Goal: Information Seeking & Learning: Learn about a topic

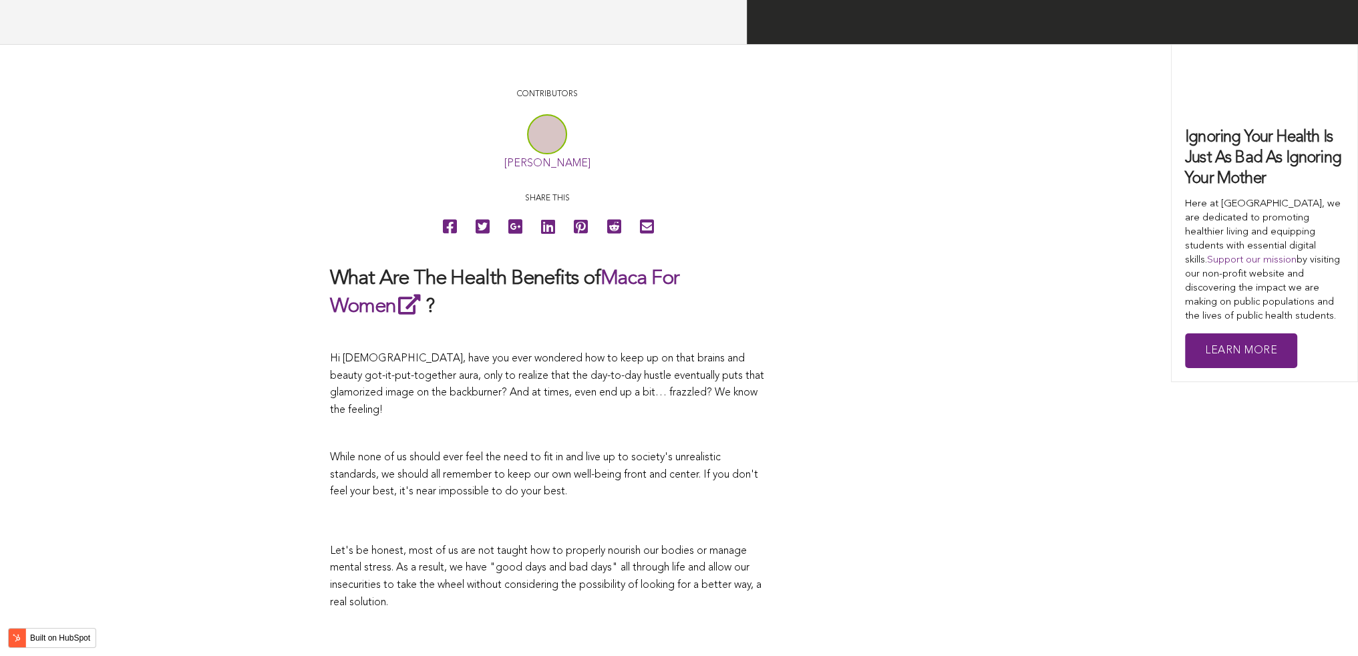
scroll to position [3874, 0]
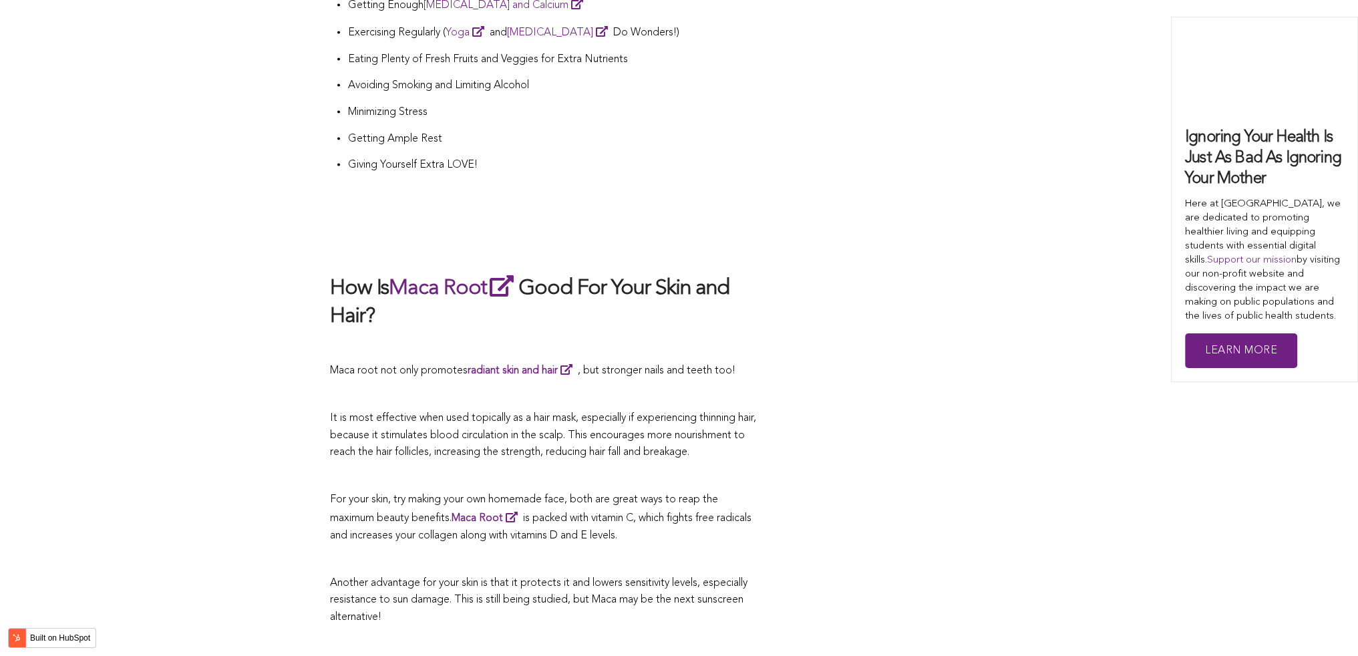
click at [590, 365] on span "Maca root not only promotes radiant skin and hair , but stronger nails and teet…" at bounding box center [532, 370] width 405 height 11
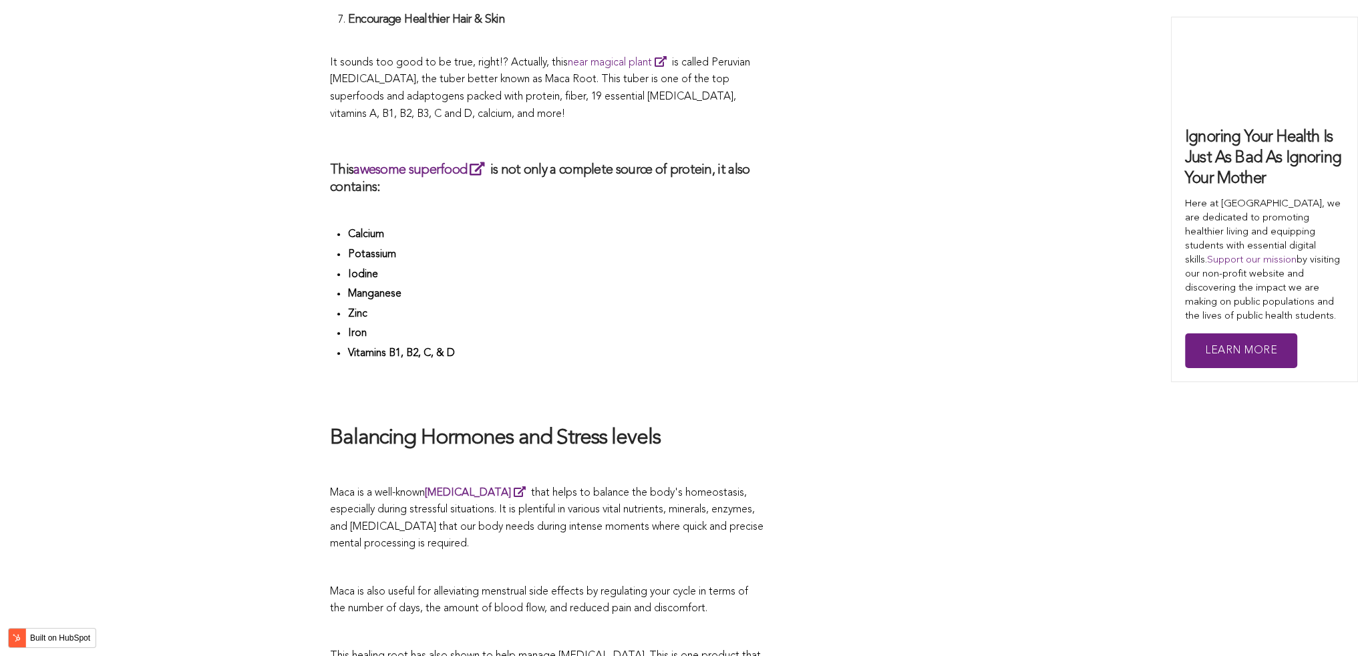
scroll to position [3944, 0]
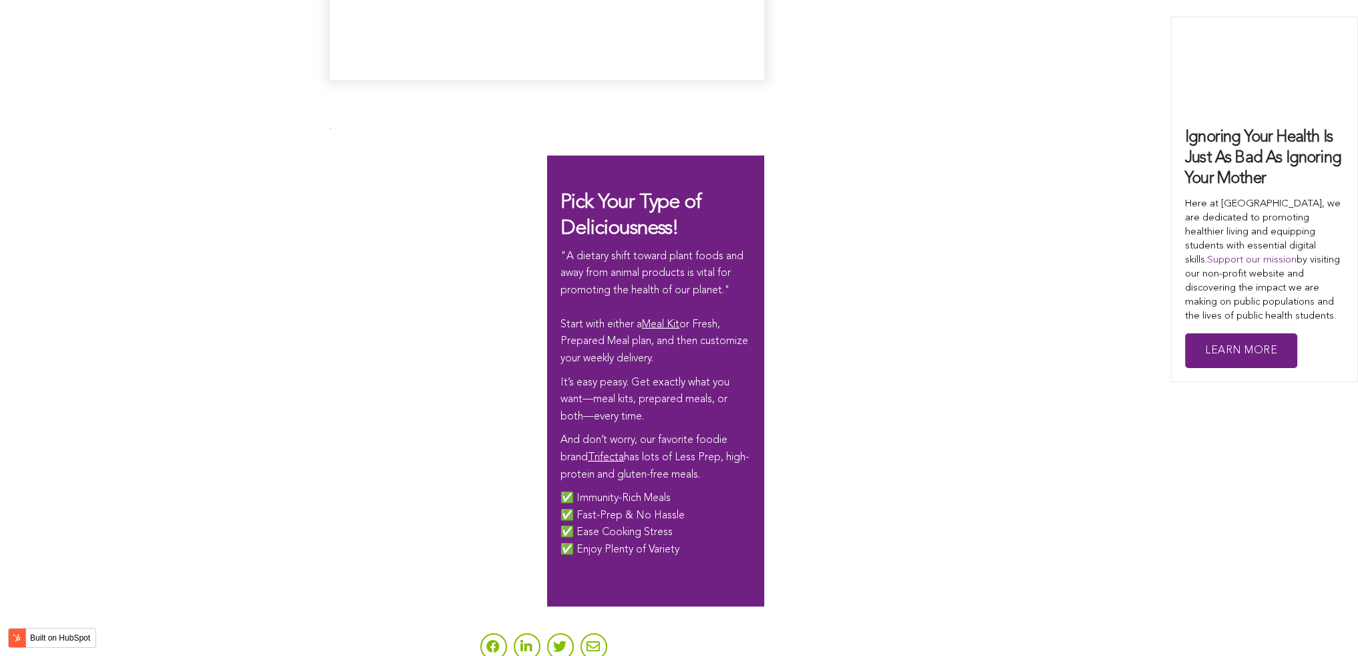
scroll to position [3681, 0]
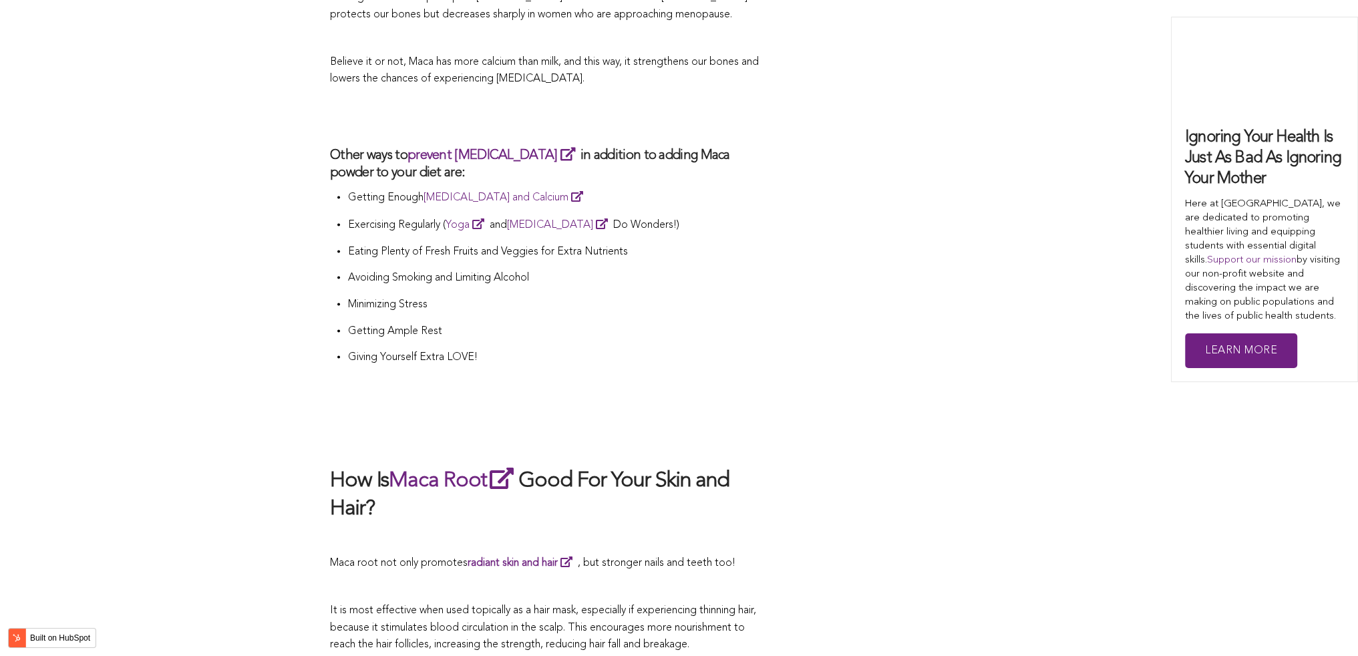
click at [721, 349] on p "Giving Yourself Extra LOVE!" at bounding box center [555, 357] width 417 height 17
click at [605, 465] on h2 "How Is Maca Root Good For Your Skin and Hair?" at bounding box center [547, 494] width 434 height 58
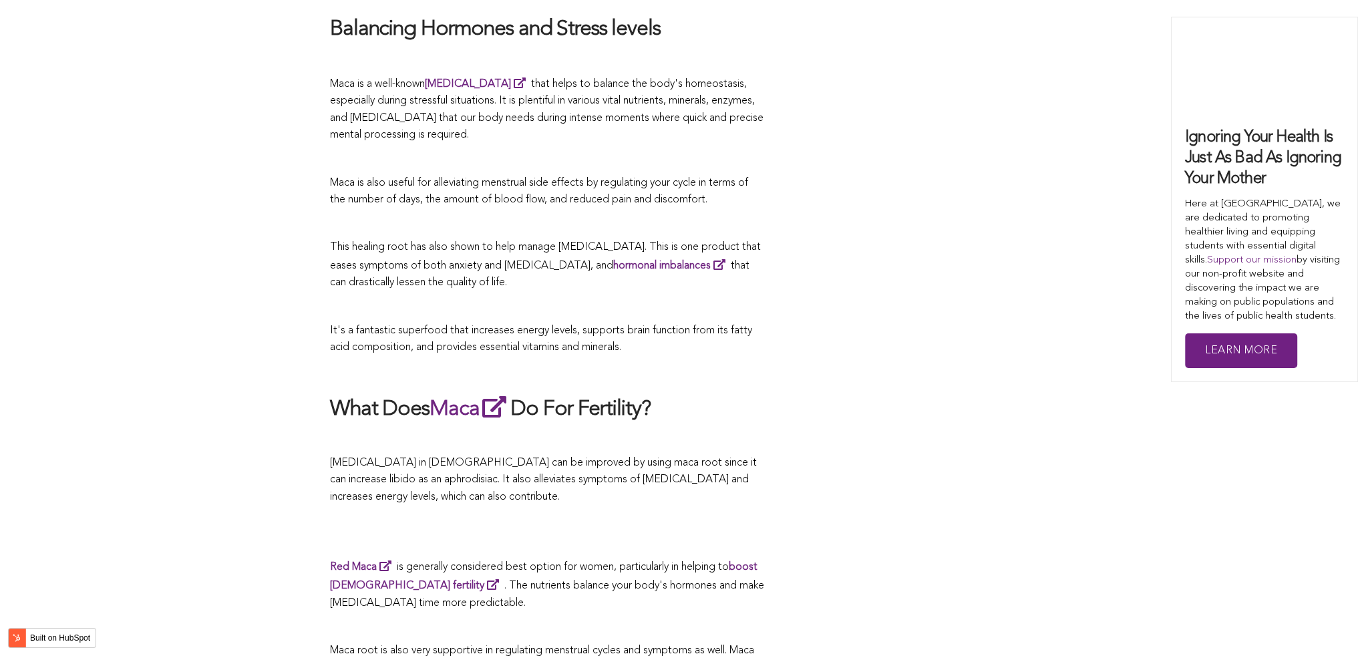
scroll to position [3155, 0]
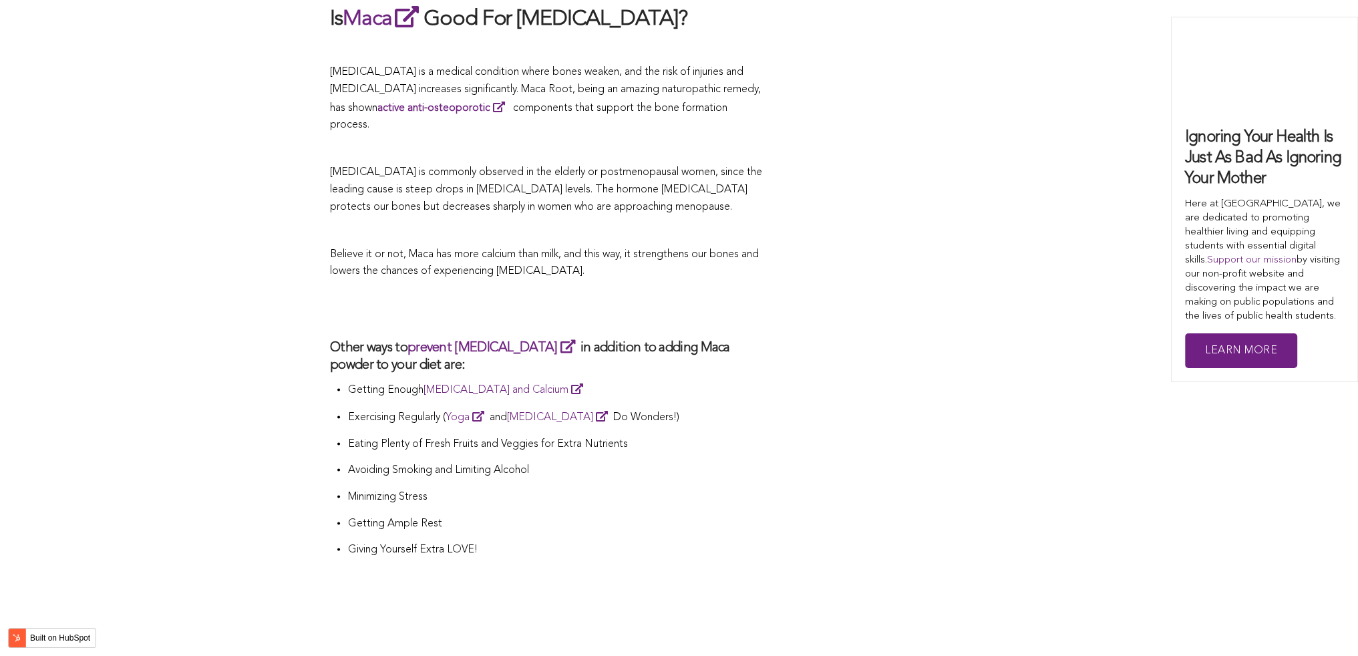
scroll to position [3556, 0]
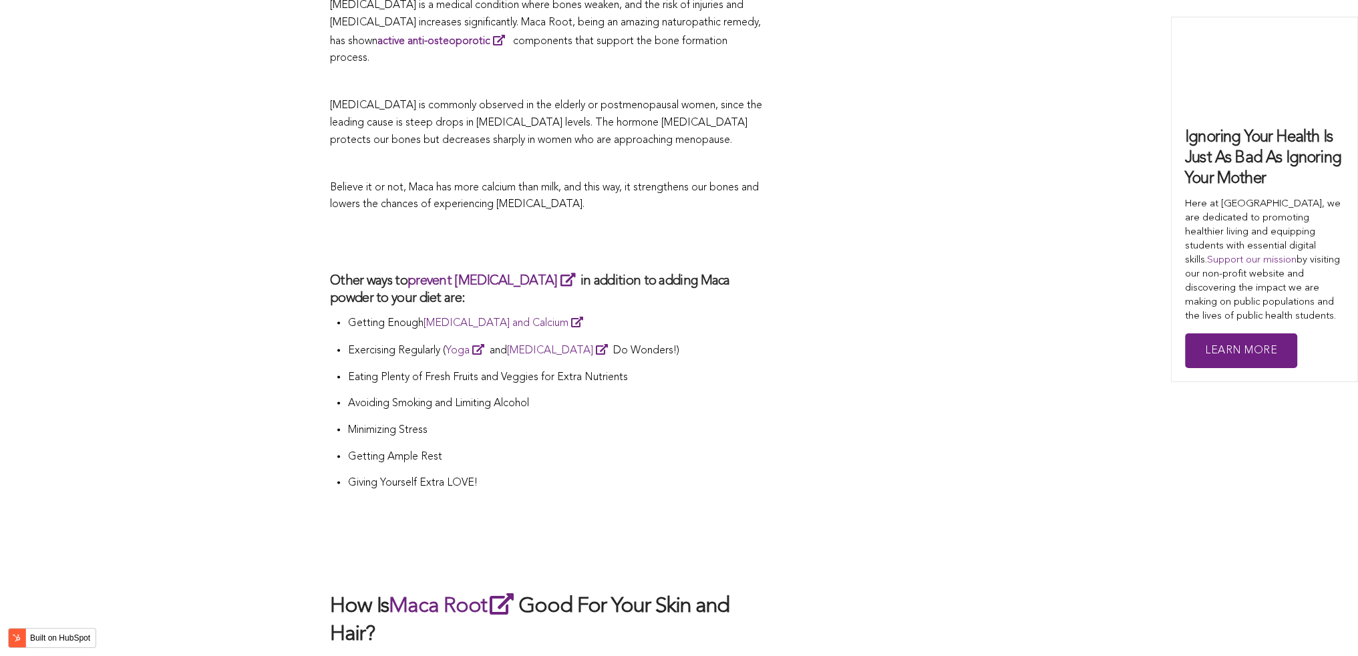
click at [701, 341] on p "Exercising Regularly ( Yoga and [MEDICAL_DATA] Do Wonders!)" at bounding box center [555, 350] width 417 height 19
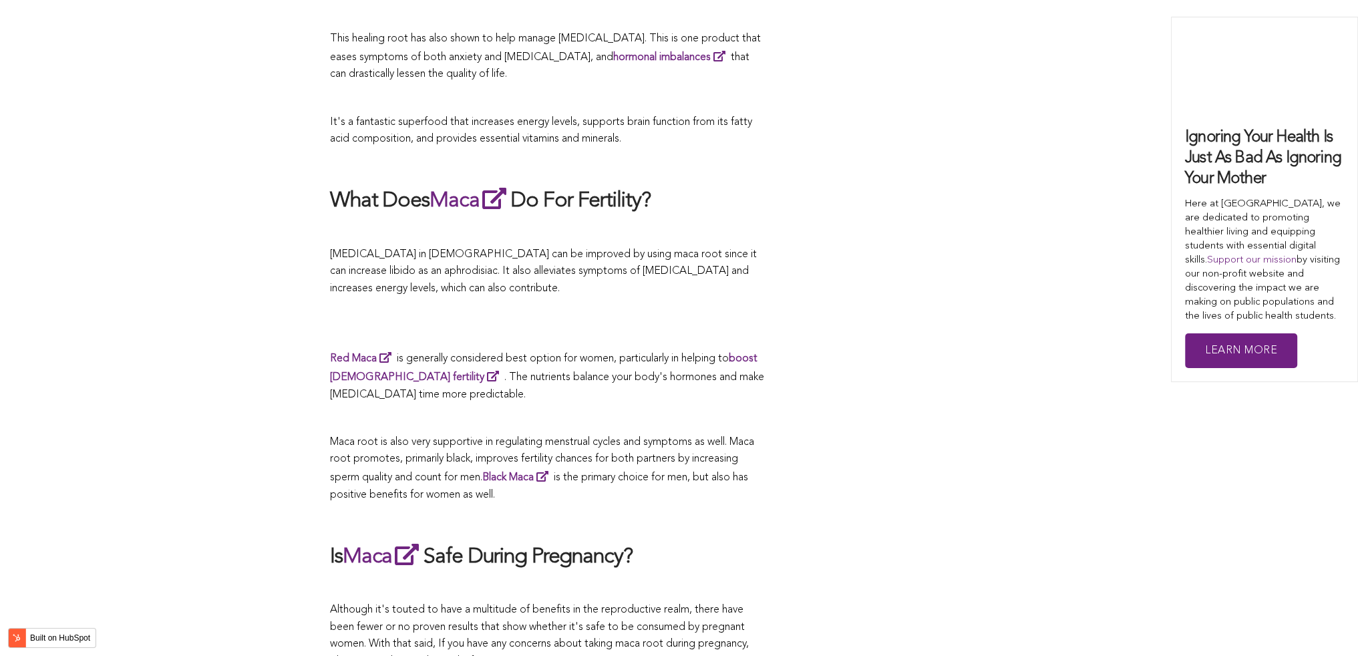
scroll to position [3284, 0]
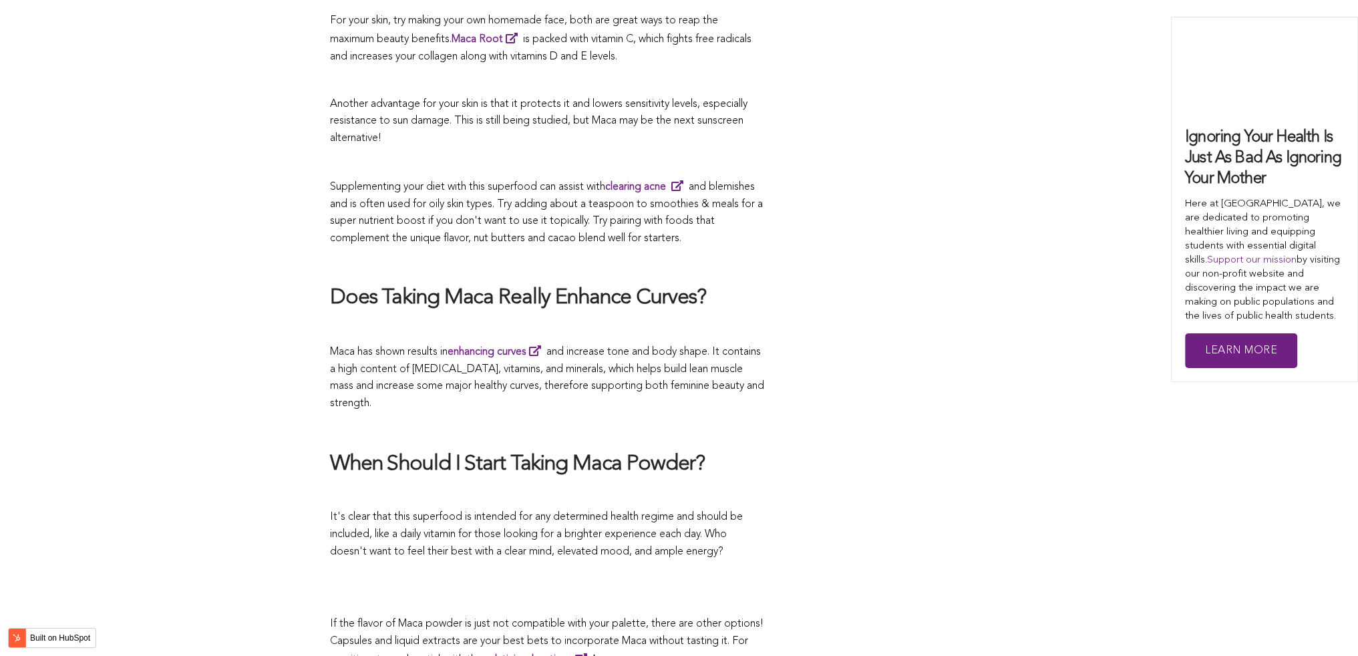
scroll to position [2772, 0]
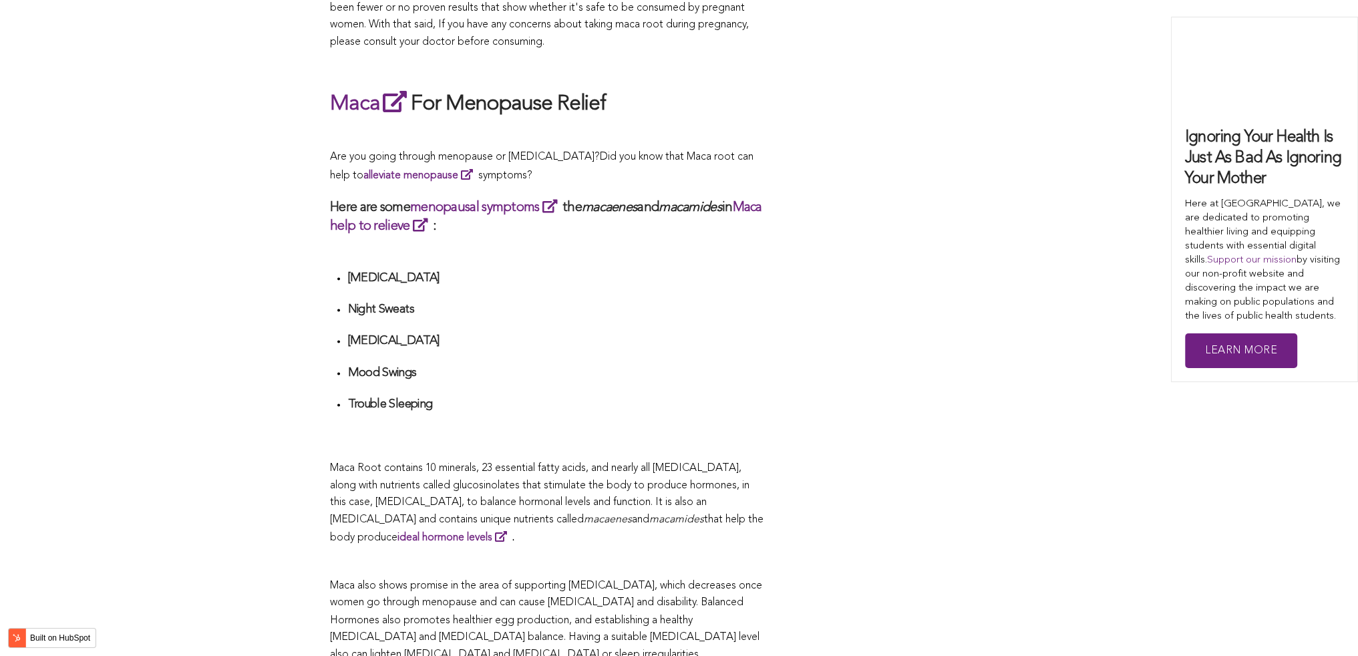
click at [589, 333] on h4 "[MEDICAL_DATA]" at bounding box center [555, 340] width 417 height 15
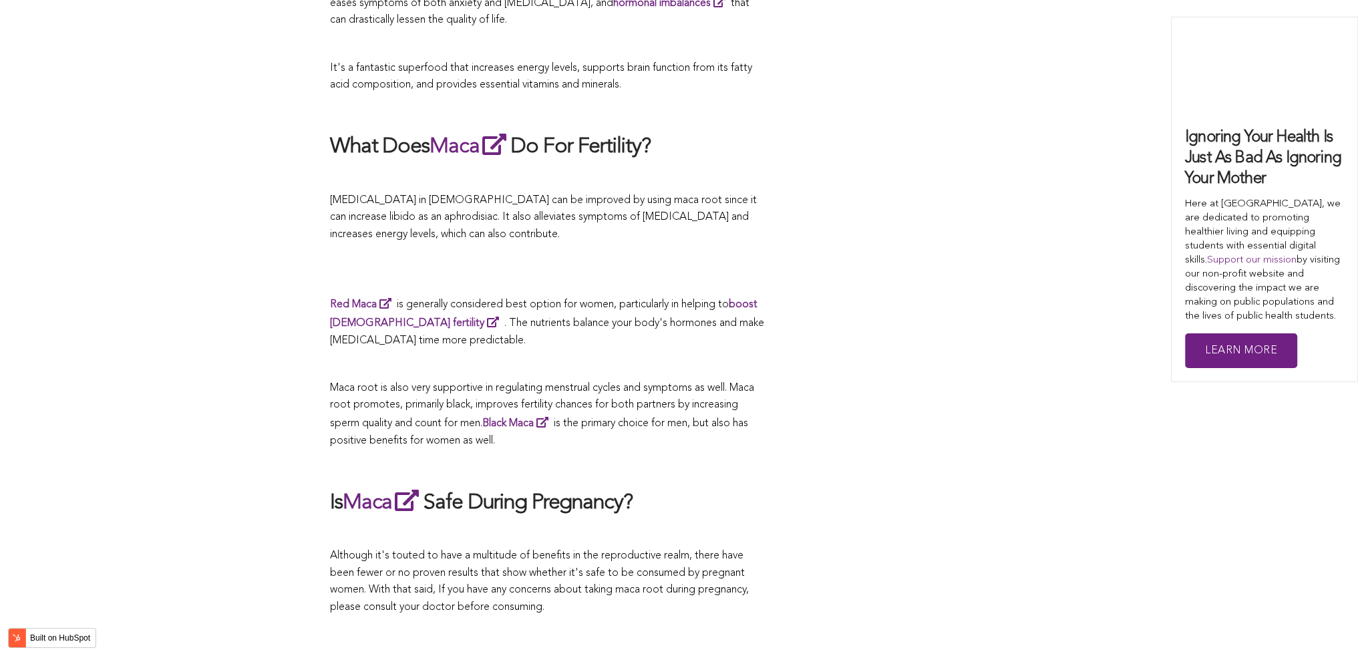
scroll to position [2733, 0]
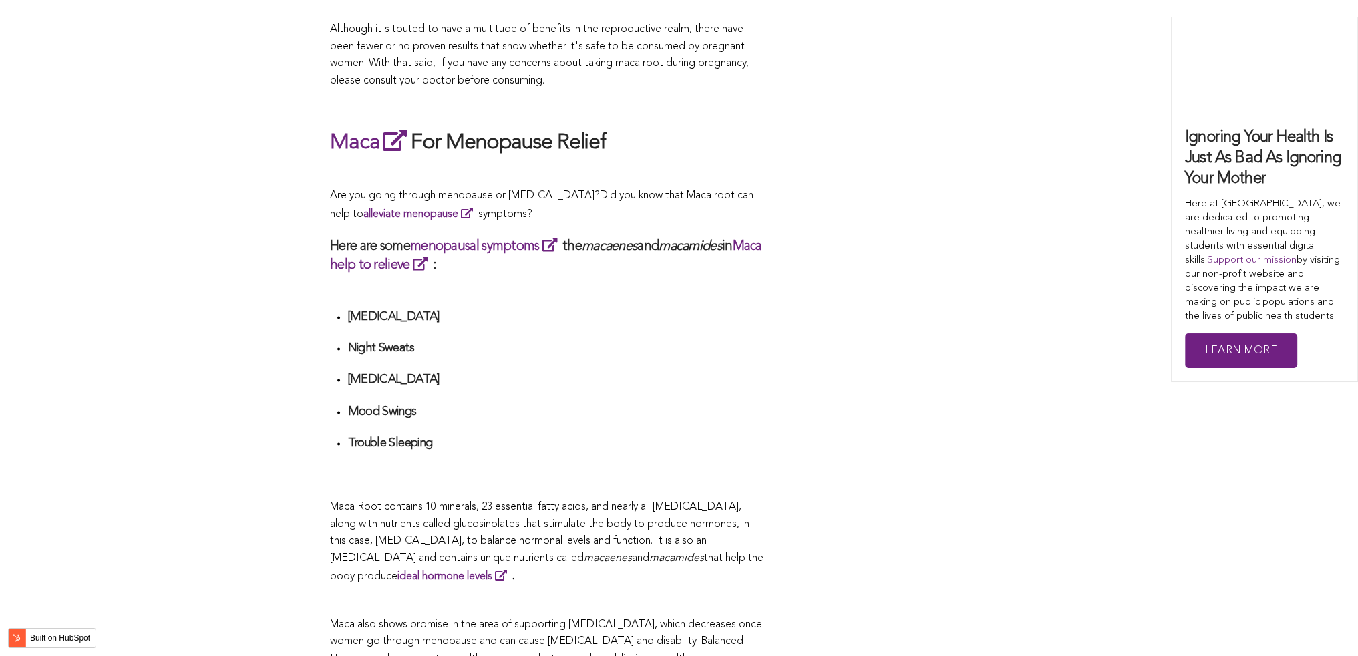
click at [784, 329] on div "CONTRIBUTORS [PERSON_NAME] Share this What Are The Health Benefits of Maca For …" at bounding box center [679, 184] width 698 height 4725
